Goal: Transaction & Acquisition: Download file/media

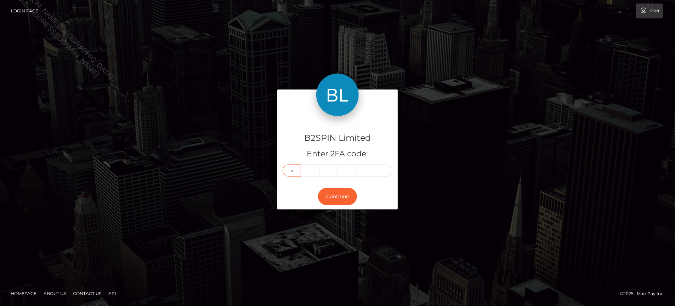
type input "5"
type input "8"
type input "9"
type input "7"
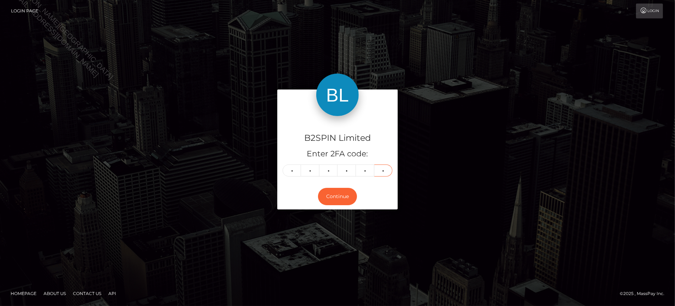
type input "6"
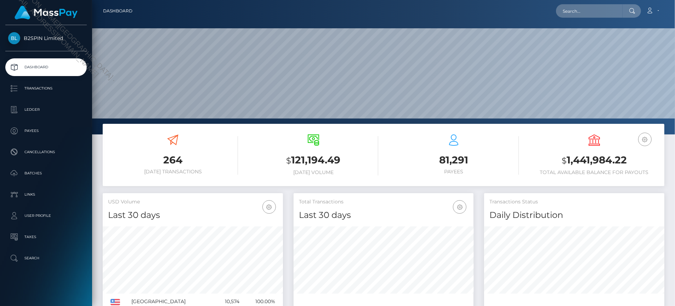
scroll to position [125, 180]
click at [574, 9] on input "text" at bounding box center [589, 10] width 67 height 13
paste input "76f2c470-689d-4f6c-ab06-f1b64d2f6b78"
click at [604, 15] on input "76f2c470-689d-4f6c-ab06-f1b64d2f6b78" at bounding box center [589, 10] width 67 height 13
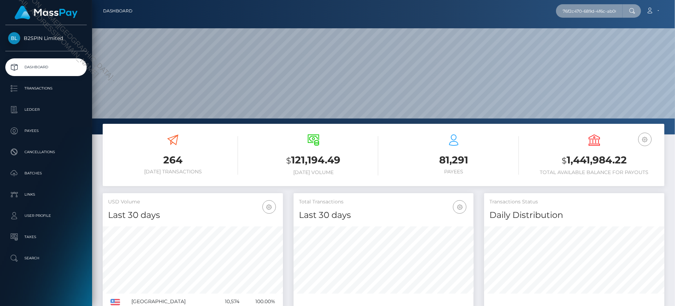
click at [604, 15] on input "76f2c470-689d-4f6c-ab06-f1b64d2f6b78" at bounding box center [589, 10] width 67 height 13
paste input "3973544"
type input "739735448"
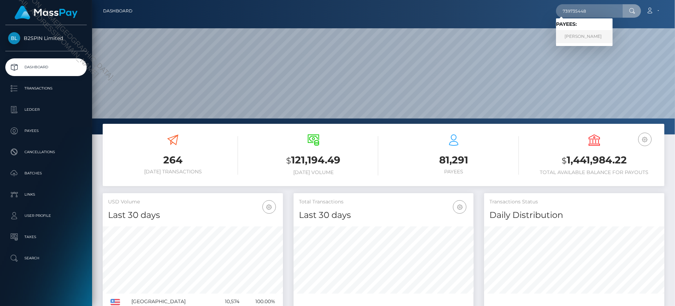
drag, startPoint x: 588, startPoint y: 39, endPoint x: 624, endPoint y: 123, distance: 91.4
click at [589, 39] on link "SCOTT ALAN ROBB" at bounding box center [584, 36] width 57 height 13
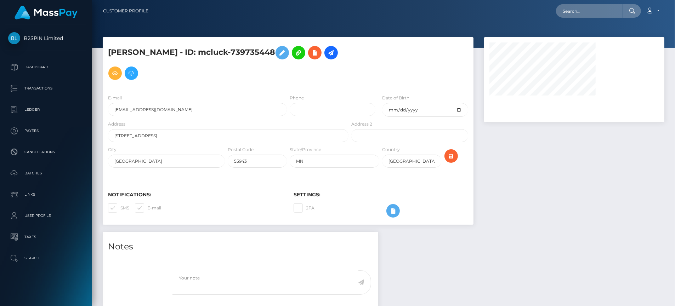
click at [553, 213] on div at bounding box center [574, 134] width 191 height 195
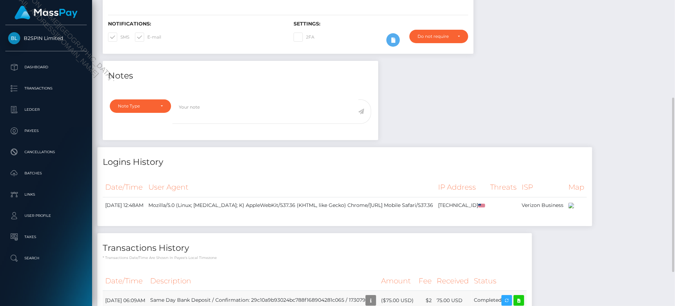
scroll to position [85, 180]
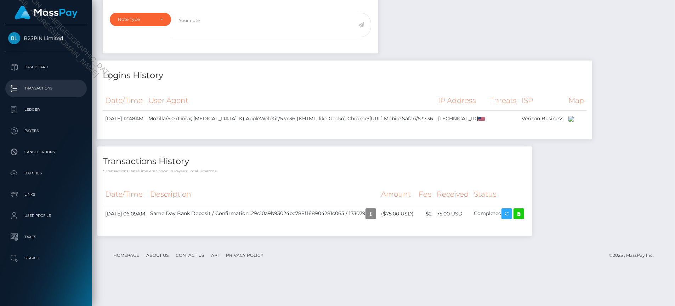
click at [46, 86] on p "Transactions" at bounding box center [46, 88] width 76 height 11
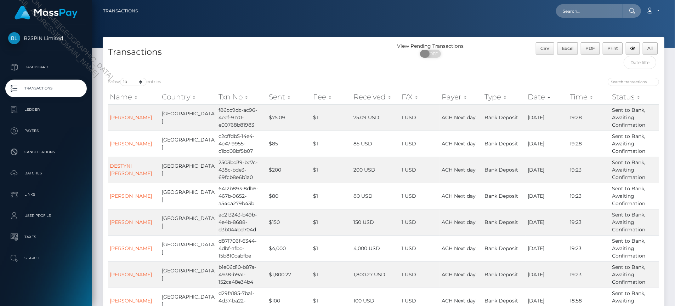
click at [433, 52] on span "OFF" at bounding box center [433, 54] width 18 height 8
checkbox input "true"
click at [133, 85] on select "10 25 50 100 250 500 1,000 3,500" at bounding box center [133, 82] width 27 height 8
select select "3500"
click at [121, 78] on select "10 25 50 100 250 500 1,000 3,500" at bounding box center [133, 82] width 27 height 8
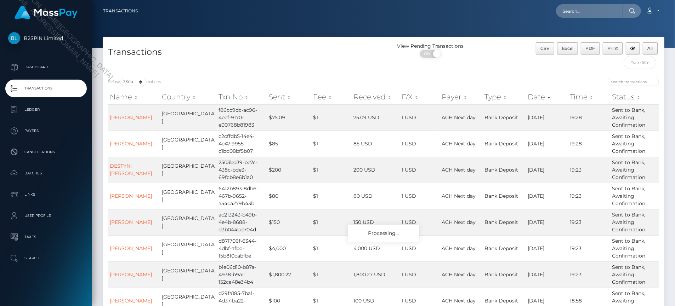
click at [66, 290] on div "B2SPIN Limited Dashboard Transactions Ledger Payees Cancellations Batches" at bounding box center [46, 165] width 92 height 280
click at [348, 54] on h4 "Transactions" at bounding box center [243, 52] width 270 height 12
drag, startPoint x: 66, startPoint y: 289, endPoint x: 172, endPoint y: 268, distance: 108.3
click at [66, 289] on div "B2SPIN Limited Dashboard Transactions Ledger Payees Cancellations Batches" at bounding box center [46, 165] width 92 height 280
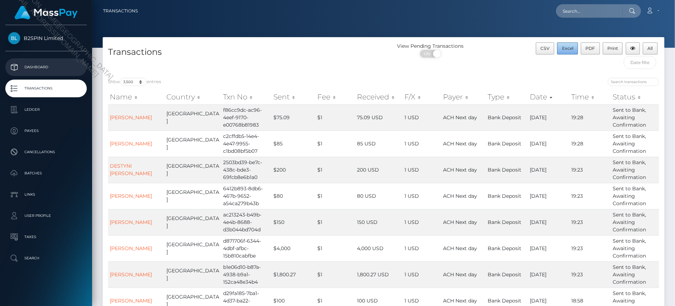
click at [565, 44] on button "Excel" at bounding box center [567, 48] width 21 height 12
